Goal: Check status: Check status

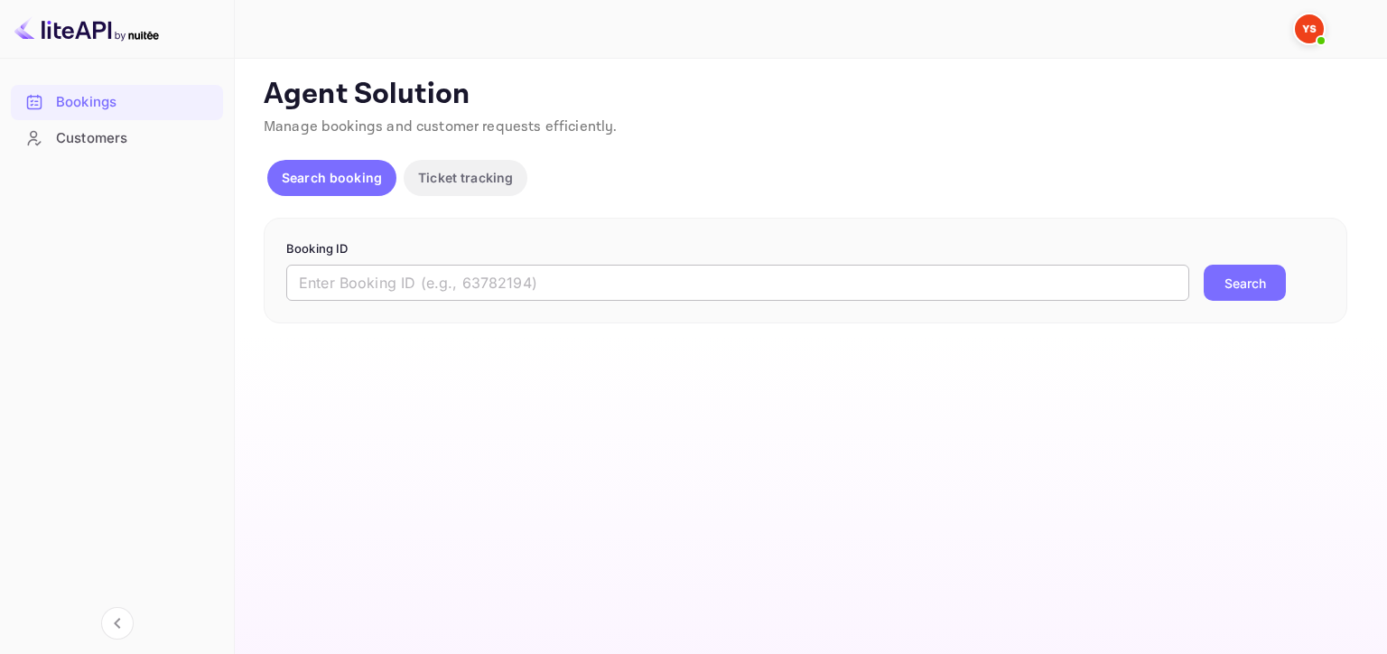
click at [425, 285] on input "text" at bounding box center [737, 283] width 903 height 36
paste input "9693696"
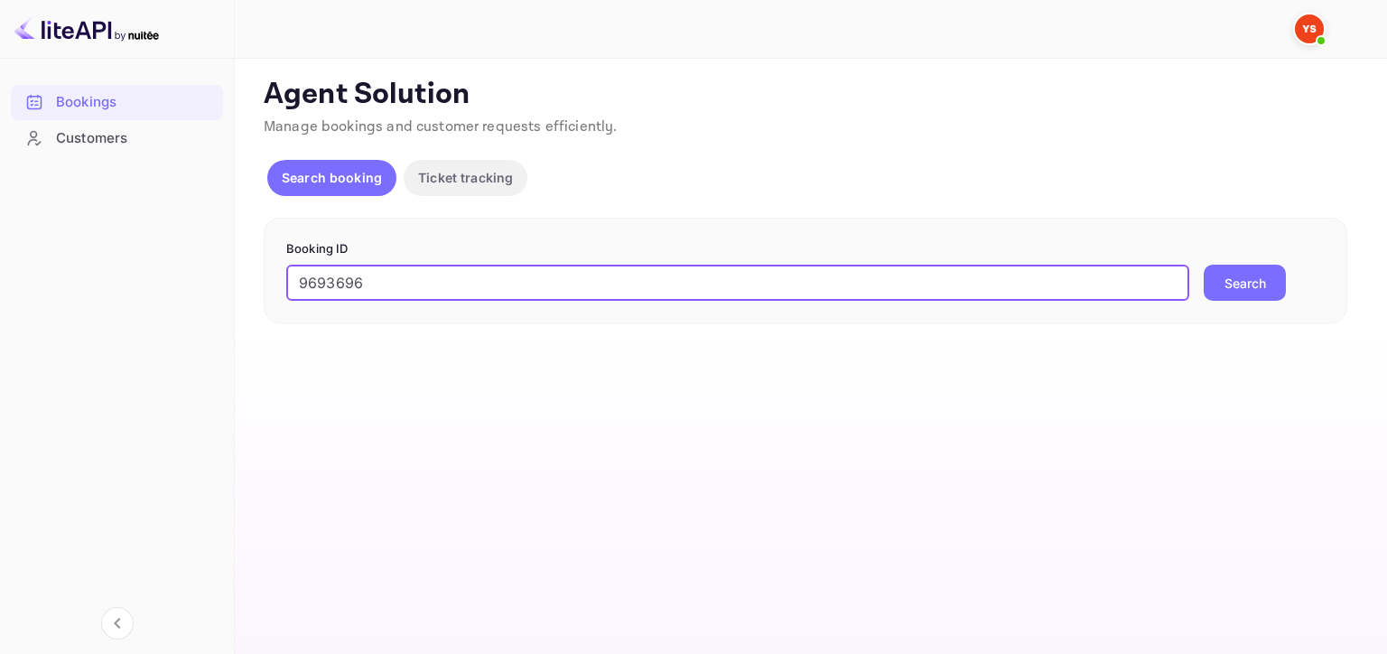
type input "9693696"
click at [1204, 265] on button "Search" at bounding box center [1245, 283] width 82 height 36
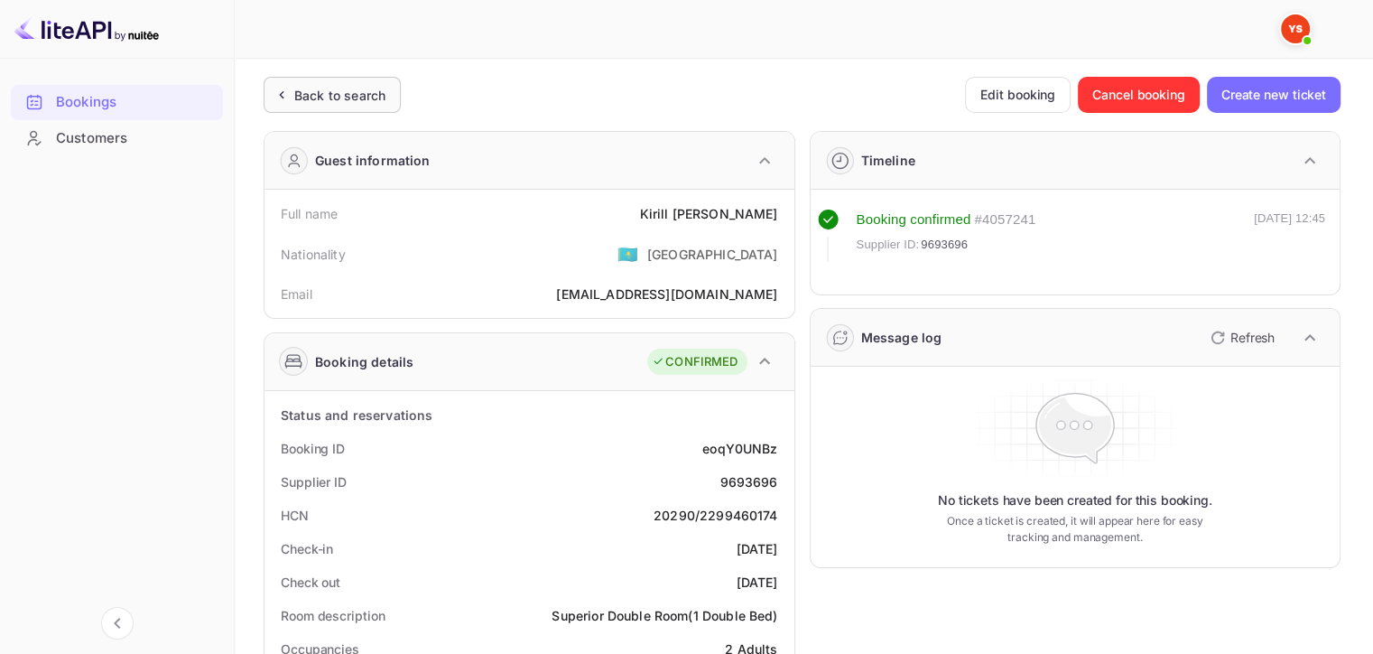
click at [330, 80] on div "Back to search" at bounding box center [332, 95] width 137 height 36
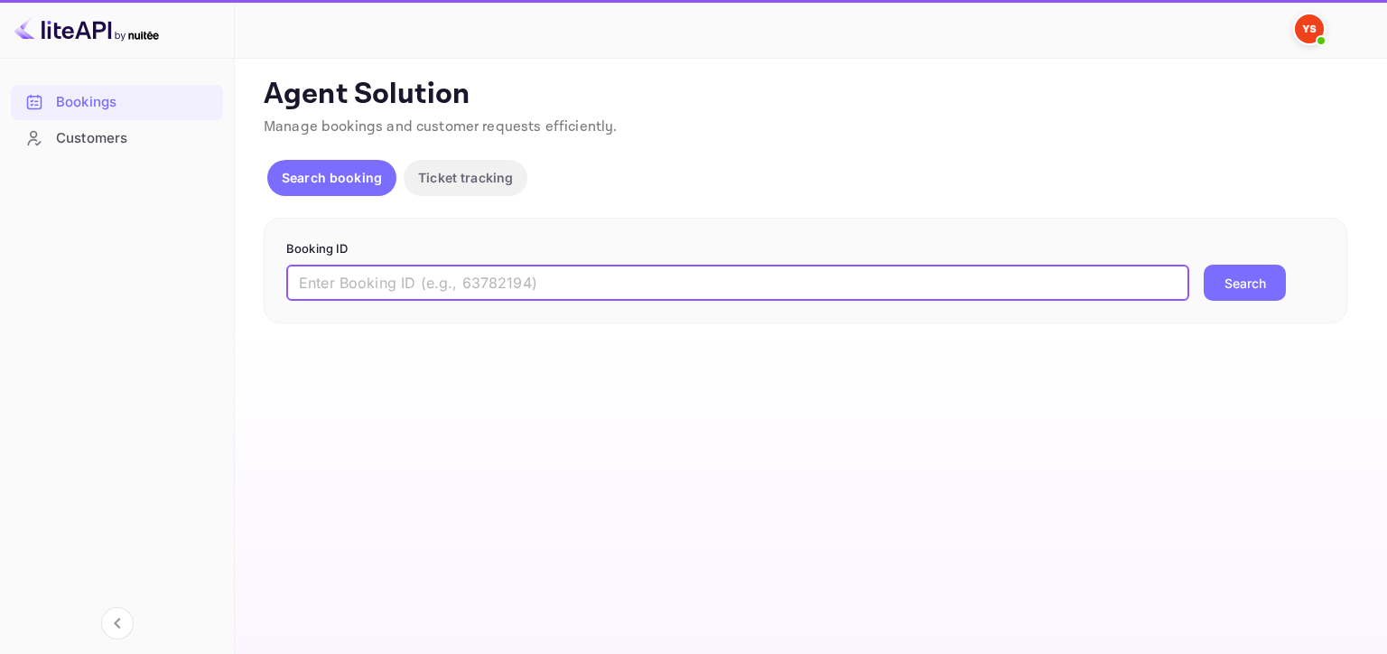
click at [640, 274] on input "text" at bounding box center [737, 283] width 903 height 36
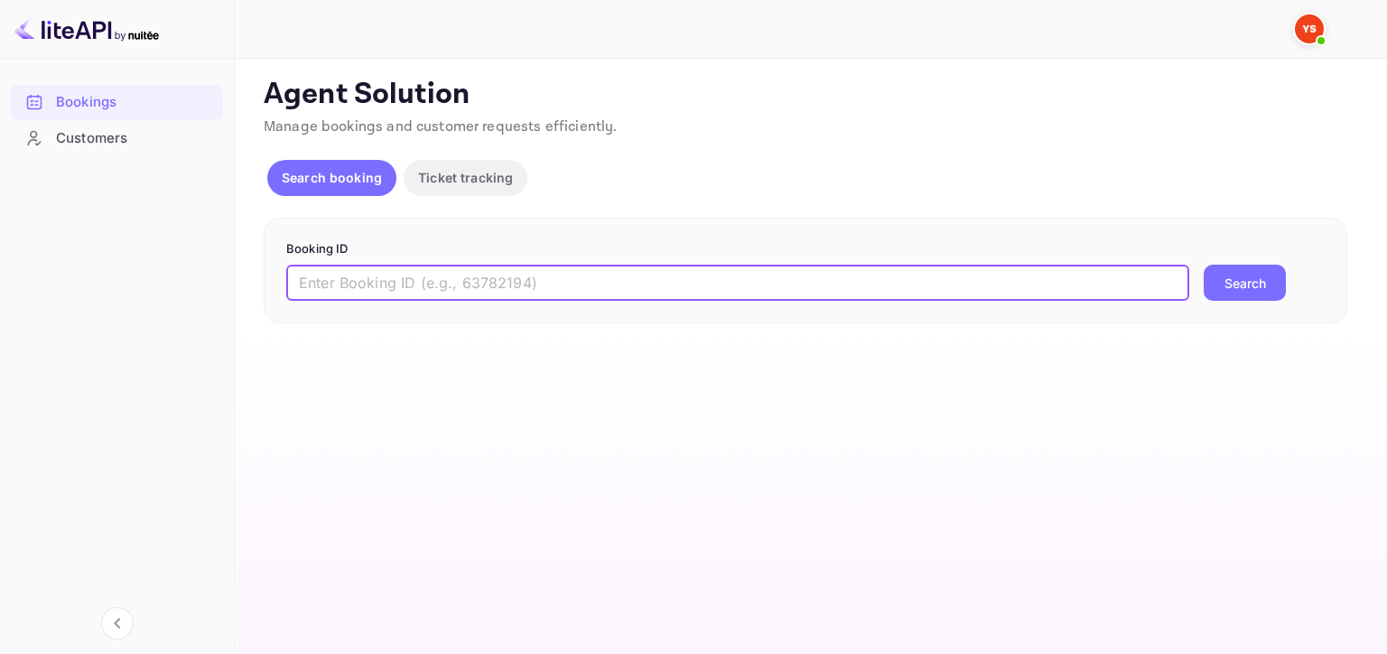
paste input "9767218"
type input "9767218"
click at [1275, 283] on button "Search" at bounding box center [1245, 283] width 82 height 36
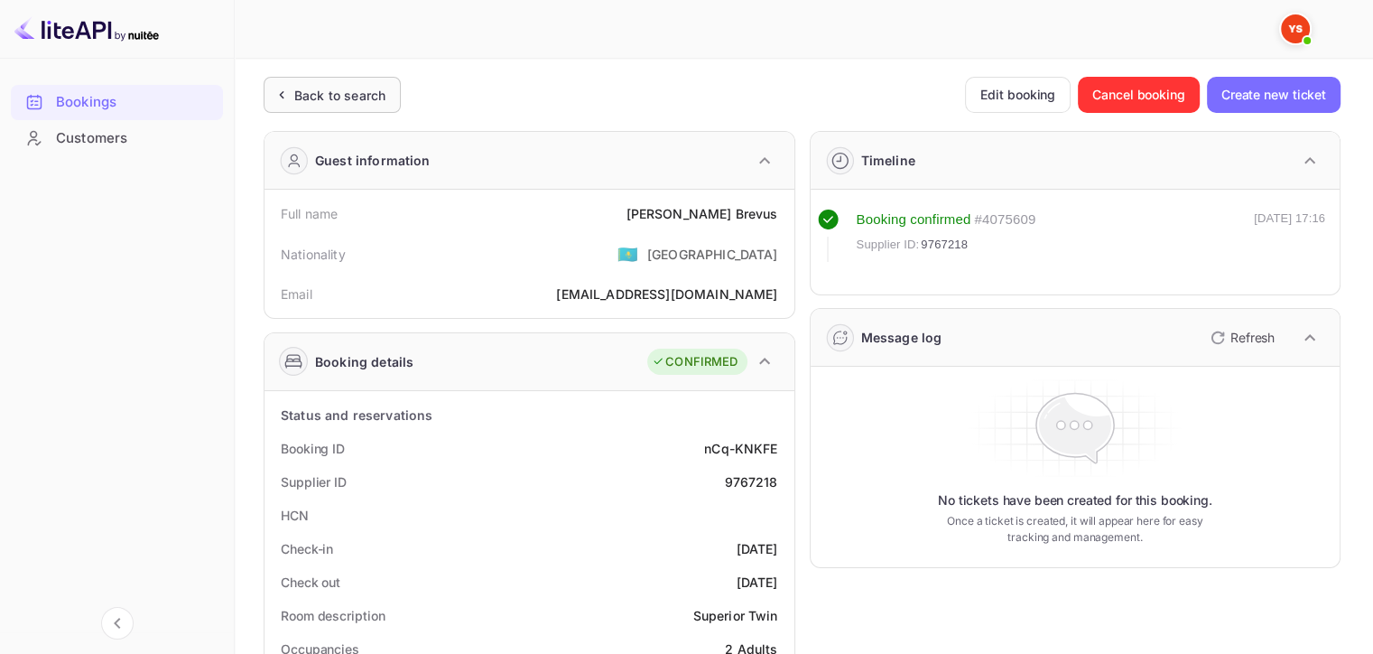
click at [308, 97] on div "Back to search" at bounding box center [339, 95] width 91 height 19
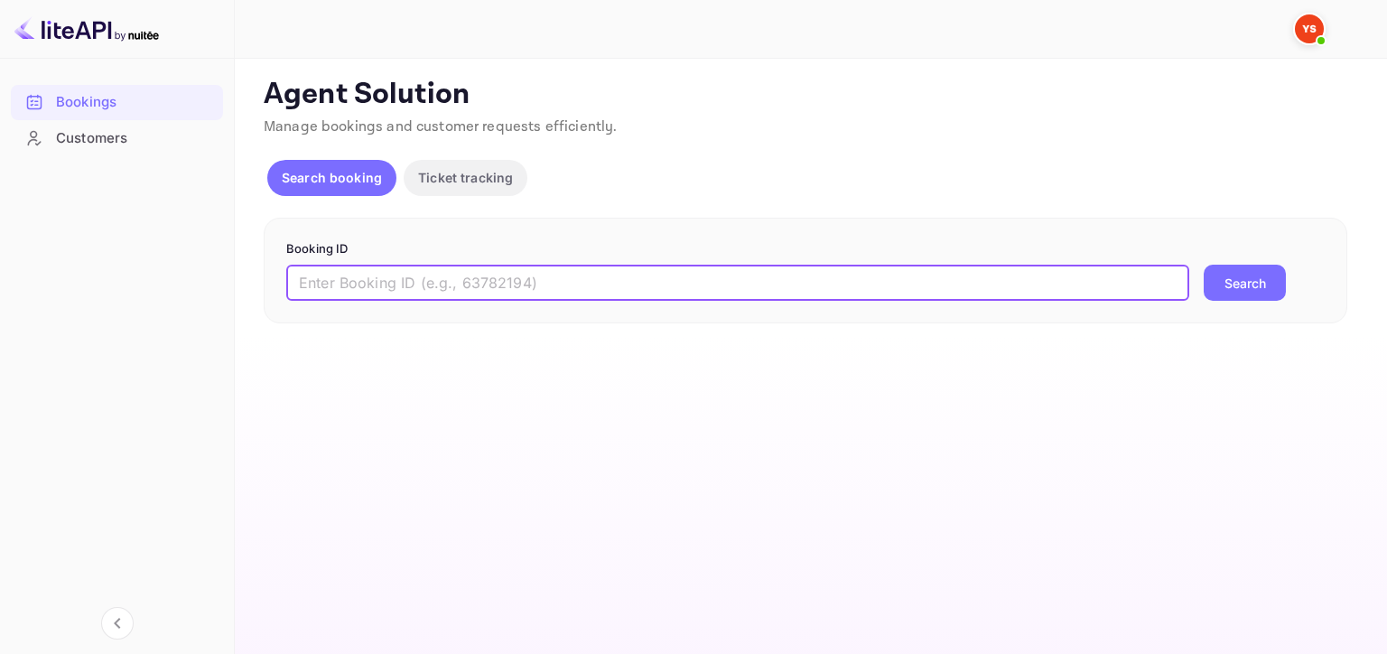
click at [528, 283] on input "text" at bounding box center [737, 283] width 903 height 36
paste input "9784755"
type input "9784755"
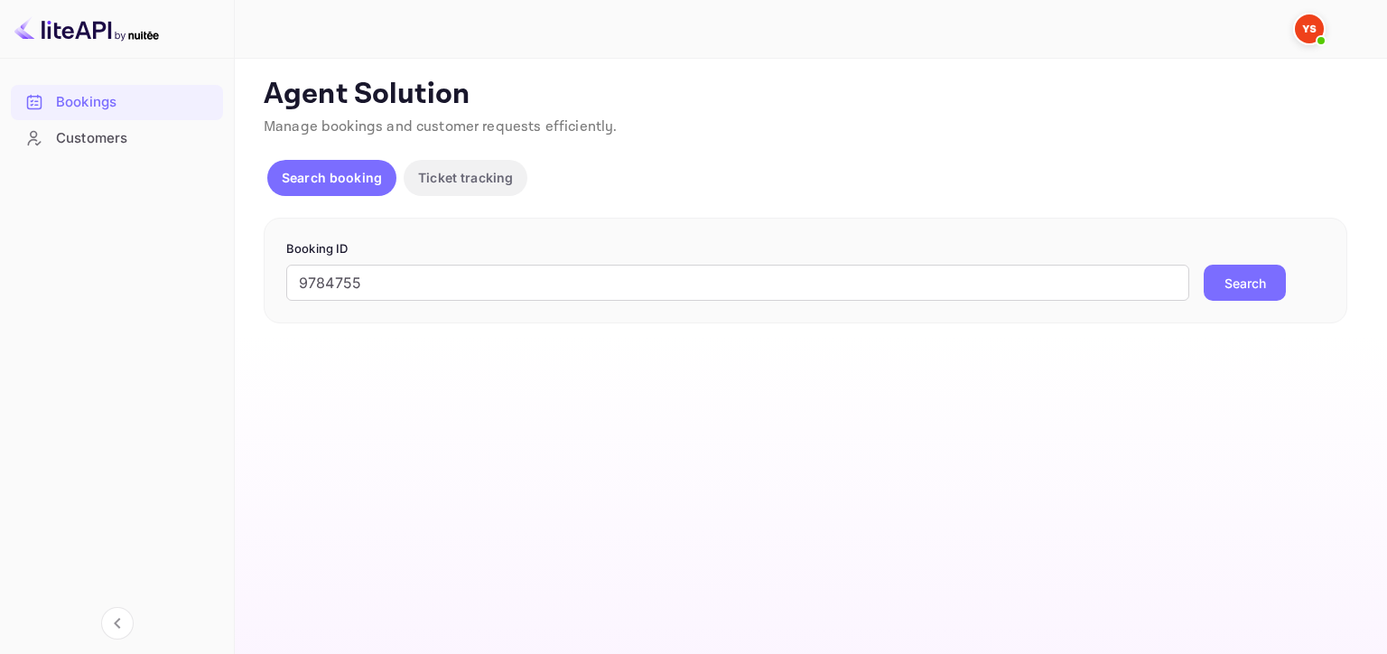
click at [1253, 279] on button "Search" at bounding box center [1245, 283] width 82 height 36
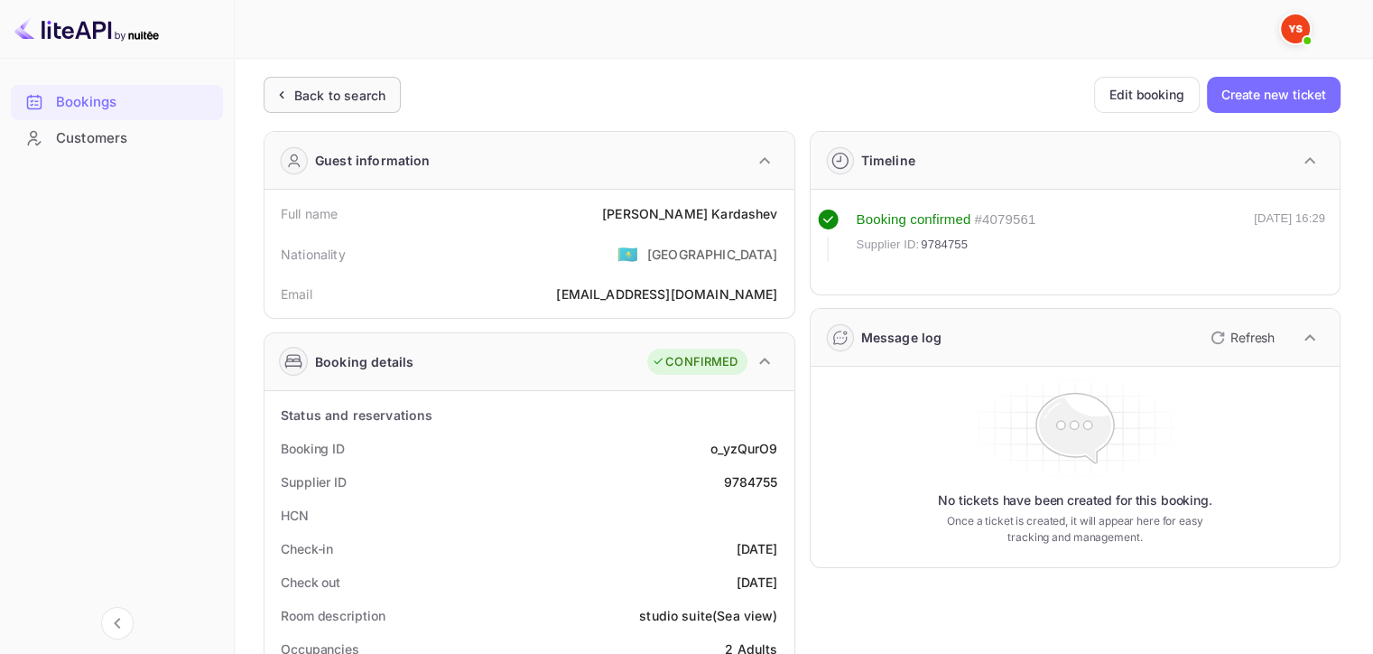
click at [328, 83] on div "Back to search" at bounding box center [332, 95] width 137 height 36
